Goal: Transaction & Acquisition: Purchase product/service

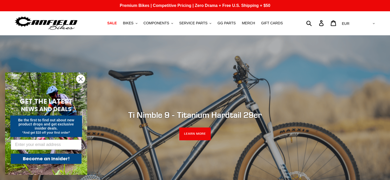
click at [79, 80] on circle "Close dialog" at bounding box center [80, 79] width 8 height 8
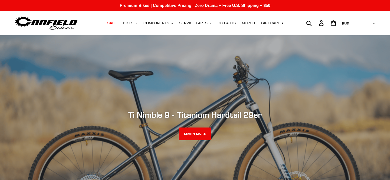
click at [133, 25] on span "BIKES" at bounding box center [128, 23] width 11 height 4
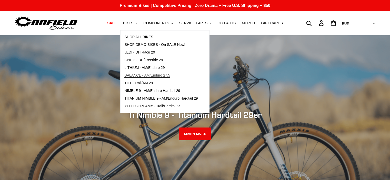
click at [154, 73] on span "BALANCE - AM/Enduro 27.5" at bounding box center [147, 75] width 46 height 4
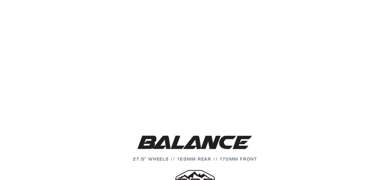
scroll to position [597, 0]
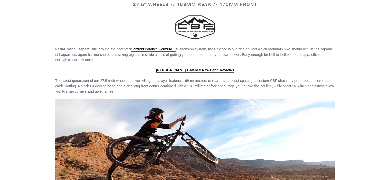
click at [139, 28] on p at bounding box center [195, 28] width 280 height 28
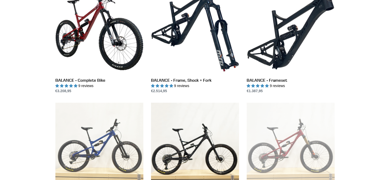
scroll to position [154, 0]
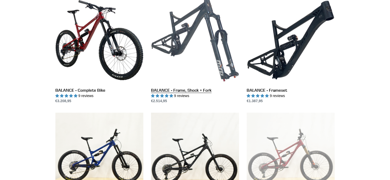
click at [163, 89] on link "BALANCE - Frame, Shock + Fork" at bounding box center [195, 50] width 88 height 108
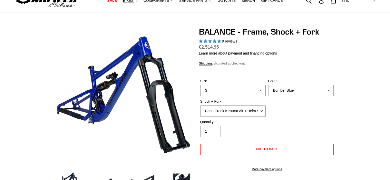
scroll to position [35, 0]
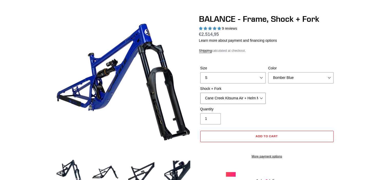
click at [241, 99] on select "Cane Creek Kitsuma Air + Helm MKII 27.5 170mm Fox Float X2 or DHX2 + Fox Float …" at bounding box center [232, 98] width 65 height 11
select select "Fox Float X2 or DHX2 + Fox Float GripX2 Kashima 170mm (29 or 27.5)"
click at [200, 93] on select "Cane Creek Kitsuma Air + Helm MKII 27.5 170mm Fox Float X2 or DHX2 + Fox Float …" at bounding box center [232, 98] width 65 height 11
click at [261, 98] on select "Cane Creek Kitsuma Air + Helm MKII 27.5 170mm Fox Float X2 or DHX2 + Fox Float …" at bounding box center [232, 98] width 65 height 11
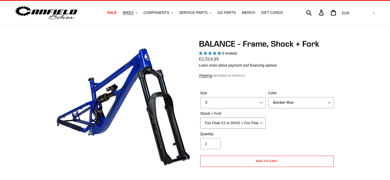
scroll to position [18, 0]
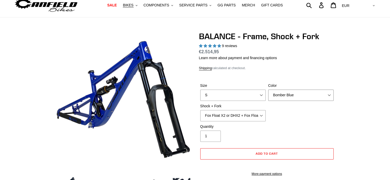
click at [286, 96] on select "Bomber Blue Goat's Blood Stealth Black" at bounding box center [300, 95] width 65 height 11
select select "Stealth Black"
click at [268, 90] on select "Bomber Blue Goat's Blood Stealth Black" at bounding box center [300, 95] width 65 height 11
click at [232, 120] on select "Cane Creek Kitsuma Air + Helm MKII 27.5 170mm Fox Float X2 or DHX2 + Fox Float …" at bounding box center [232, 115] width 65 height 11
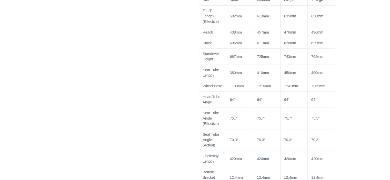
scroll to position [516, 0]
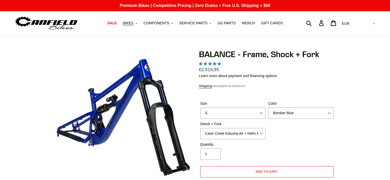
select select "highest-rating"
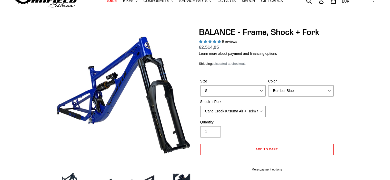
scroll to position [31, 0]
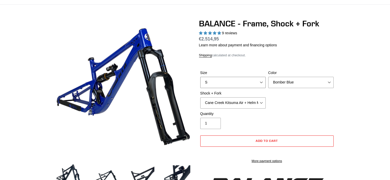
click at [230, 78] on select "S M L XL" at bounding box center [232, 82] width 65 height 11
select select "M"
click at [200, 77] on select "S M L XL" at bounding box center [232, 82] width 65 height 11
click at [296, 82] on select "Bomber Blue Goat's Blood Stealth Black" at bounding box center [300, 82] width 65 height 11
select select "Stealth Black"
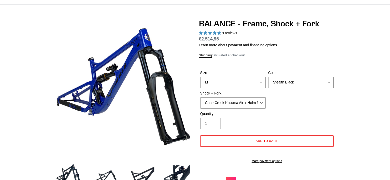
click at [268, 77] on select "Bomber Blue Goat's Blood Stealth Black" at bounding box center [300, 82] width 65 height 11
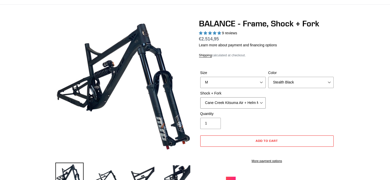
click at [229, 103] on select "Cane Creek Kitsuma Air + Helm MKII 27.5 170mm Fox Float X2 or DHX2 + Fox Float …" at bounding box center [232, 102] width 65 height 11
click at [226, 105] on select "Cane Creek Kitsuma Air + Helm MKII 27.5 170mm Fox Float X2 or DHX2 + Fox Float …" at bounding box center [232, 102] width 65 height 11
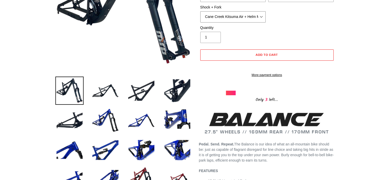
scroll to position [117, 0]
click at [108, 90] on img at bounding box center [105, 91] width 28 height 28
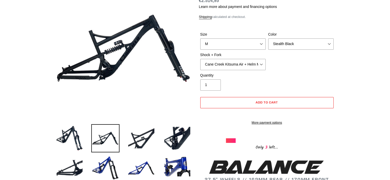
scroll to position [70, 0]
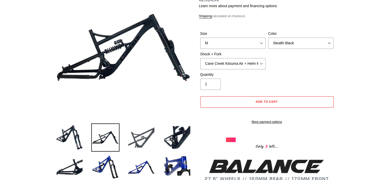
click at [143, 141] on img at bounding box center [141, 138] width 28 height 28
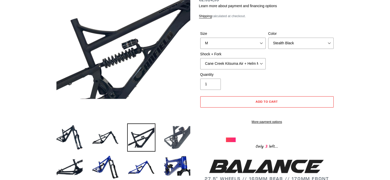
click at [177, 137] on img at bounding box center [177, 138] width 28 height 28
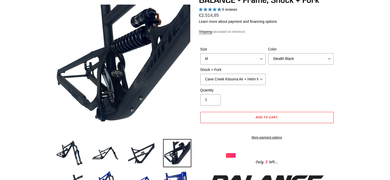
scroll to position [0, 0]
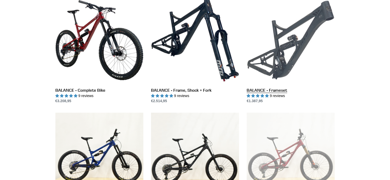
click at [309, 38] on link "BALANCE - Frameset" at bounding box center [291, 50] width 88 height 108
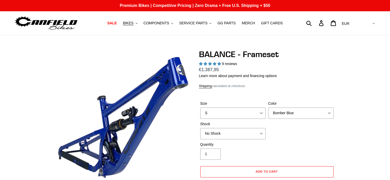
select select "highest-rating"
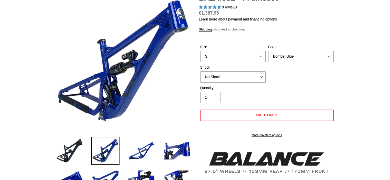
scroll to position [57, 0]
click at [252, 53] on select "S M L XL" at bounding box center [232, 56] width 65 height 11
select select "M"
click at [200, 51] on select "S M L XL" at bounding box center [232, 56] width 65 height 11
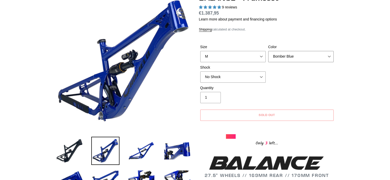
click at [286, 58] on select "Bomber Blue Goat's Blood Stealth Black" at bounding box center [300, 56] width 65 height 11
click at [268, 51] on select "Bomber Blue Goat's Blood Stealth Black" at bounding box center [300, 56] width 65 height 11
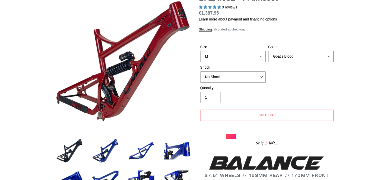
click at [290, 52] on select "Bomber Blue Goat's Blood Stealth Black" at bounding box center [300, 56] width 65 height 11
select select "Stealth Black"
click at [268, 51] on select "Bomber Blue Goat's Blood Stealth Black" at bounding box center [300, 56] width 65 height 11
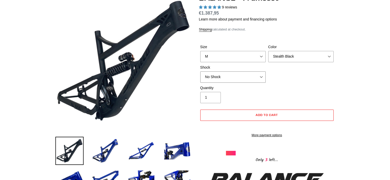
click at [238, 80] on select "No Shock Cane Creek Kitsuma Air Öhlins TTX2 Air EXT Storia V3-S" at bounding box center [232, 77] width 65 height 11
click at [200, 72] on select "No Shock Cane Creek Kitsuma Air Öhlins TTX2 Air EXT Storia V3-S" at bounding box center [232, 77] width 65 height 11
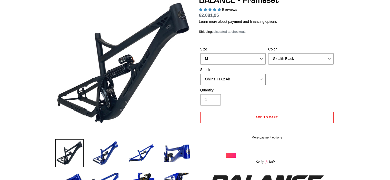
scroll to position [53, 0]
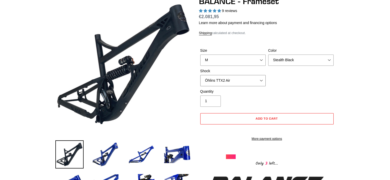
click at [240, 78] on select "No Shock Cane Creek Kitsuma Air Öhlins TTX2 Air EXT Storia V3-S" at bounding box center [232, 80] width 65 height 11
click at [200, 75] on select "No Shock Cane Creek Kitsuma Air Öhlins TTX2 Air EXT Storia V3-S" at bounding box center [232, 80] width 65 height 11
click at [248, 60] on select "S M L XL" at bounding box center [232, 60] width 65 height 11
click at [253, 93] on label "Quantity" at bounding box center [232, 91] width 65 height 5
click at [221, 96] on input "1" at bounding box center [210, 101] width 21 height 11
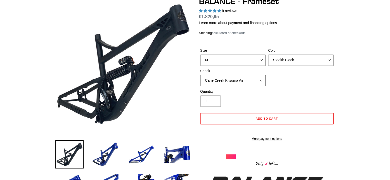
click at [251, 80] on select "No Shock Cane Creek Kitsuma Air Öhlins TTX2 Air EXT Storia V3-S" at bounding box center [232, 80] width 65 height 11
click at [200, 75] on select "No Shock Cane Creek Kitsuma Air Öhlins TTX2 Air EXT Storia V3-S" at bounding box center [232, 80] width 65 height 11
click at [247, 81] on select "No Shock Cane Creek Kitsuma Air Öhlins TTX2 Air EXT Storia V3-S" at bounding box center [232, 80] width 65 height 11
click at [200, 75] on select "No Shock Cane Creek Kitsuma Air Öhlins TTX2 Air EXT Storia V3-S" at bounding box center [232, 80] width 65 height 11
click at [244, 79] on select "No Shock Cane Creek Kitsuma Air Öhlins TTX2 Air EXT Storia V3-S" at bounding box center [232, 80] width 65 height 11
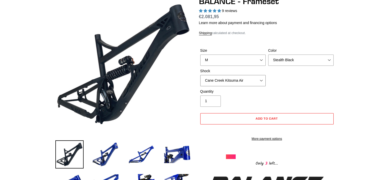
click at [200, 75] on select "No Shock Cane Creek Kitsuma Air Öhlins TTX2 Air EXT Storia V3-S" at bounding box center [232, 80] width 65 height 11
click at [230, 82] on select "No Shock Cane Creek Kitsuma Air Öhlins TTX2 Air EXT Storia V3-S" at bounding box center [232, 80] width 65 height 11
select select "Öhlins TTX2 Air"
click at [200, 75] on select "No Shock Cane Creek Kitsuma Air Öhlins TTX2 Air EXT Storia V3-S" at bounding box center [232, 80] width 65 height 11
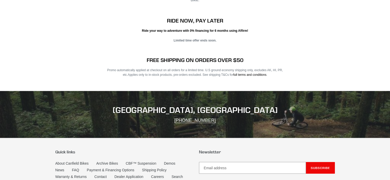
scroll to position [1017, 0]
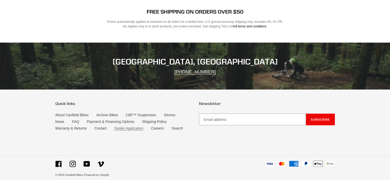
click at [129, 126] on link "Dealer Application" at bounding box center [128, 128] width 29 height 4
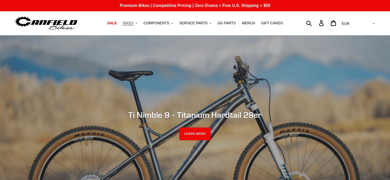
click at [133, 23] on span "BIKES" at bounding box center [128, 23] width 11 height 4
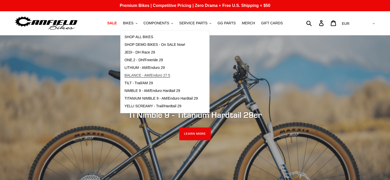
click at [133, 75] on span "BALANCE - AM/Enduro 27.5" at bounding box center [147, 75] width 46 height 4
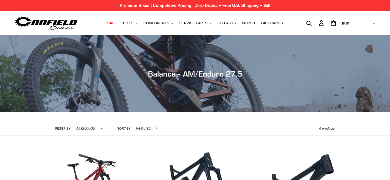
click at [263, 5] on p "Premium Bikes | Competitive Pricing | Zero Drama + Free U.S. Shipping + $50" at bounding box center [195, 5] width 390 height 11
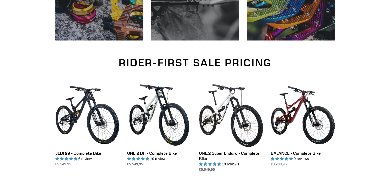
scroll to position [296, 0]
